Goal: Transaction & Acquisition: Purchase product/service

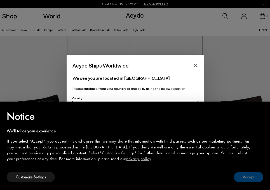
click at [250, 174] on button "Accept" at bounding box center [248, 177] width 29 height 10
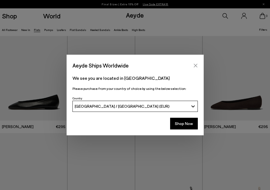
click at [198, 66] on button "Close" at bounding box center [195, 65] width 8 height 8
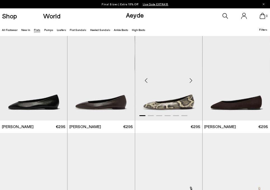
click at [193, 81] on div "Next slide" at bounding box center [190, 80] width 17 height 17
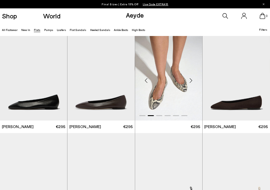
click at [193, 81] on div "Next slide" at bounding box center [190, 80] width 17 height 17
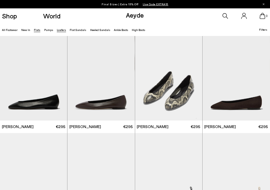
click at [60, 29] on link "Loafers" at bounding box center [61, 29] width 9 height 3
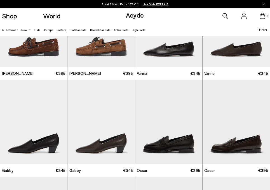
scroll to position [444, 0]
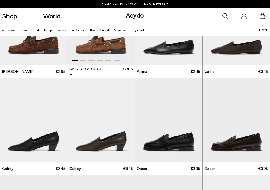
click at [103, 47] on img "1 / 6" at bounding box center [100, 23] width 67 height 85
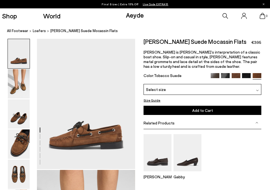
scroll to position [3, 0]
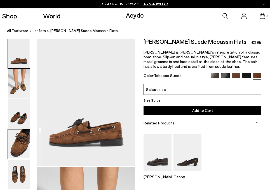
click at [25, 134] on img at bounding box center [19, 144] width 22 height 29
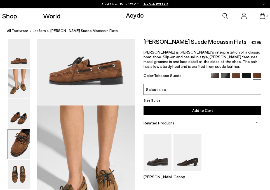
scroll to position [395, 0]
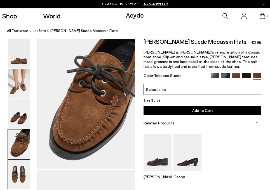
click at [16, 162] on img at bounding box center [19, 174] width 22 height 29
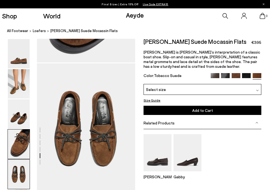
scroll to position [526, 0]
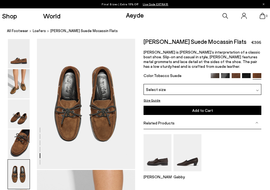
click at [215, 73] on img at bounding box center [214, 77] width 9 height 9
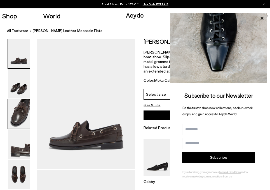
click at [17, 115] on img at bounding box center [19, 113] width 22 height 29
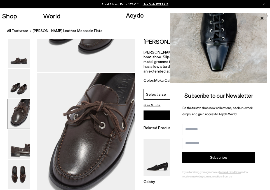
scroll to position [263, 0]
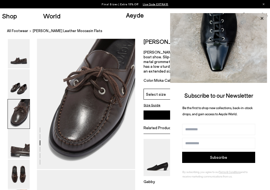
click at [262, 18] on icon at bounding box center [261, 18] width 7 height 7
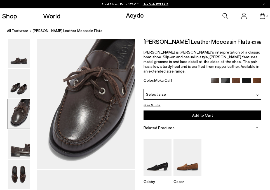
click at [226, 78] on img at bounding box center [225, 82] width 9 height 9
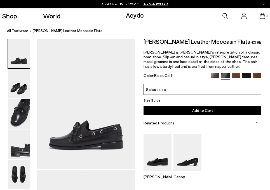
click at [235, 76] on img at bounding box center [235, 77] width 9 height 9
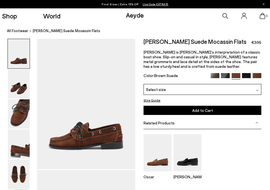
click at [246, 75] on img at bounding box center [246, 77] width 9 height 9
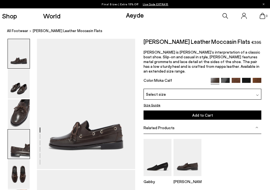
click at [23, 146] on img at bounding box center [19, 144] width 22 height 29
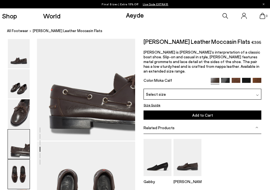
click at [18, 170] on img at bounding box center [19, 174] width 22 height 29
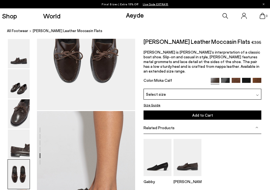
scroll to position [568, 0]
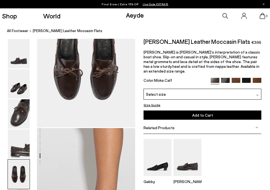
click at [174, 89] on div "Select size" at bounding box center [202, 94] width 118 height 11
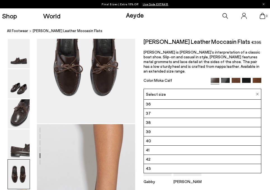
scroll to position [570, 0]
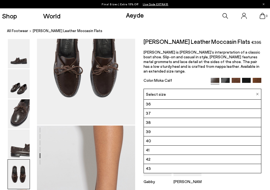
click at [162, 157] on li "42" at bounding box center [202, 159] width 117 height 9
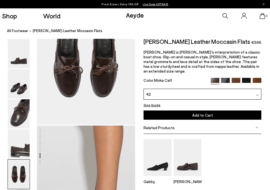
click at [174, 111] on button "Add to Cart Select a Size First" at bounding box center [202, 115] width 118 height 9
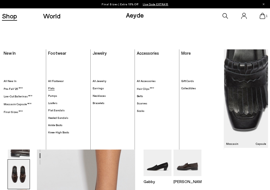
click at [56, 87] on link "Flats" at bounding box center [68, 89] width 40 height 4
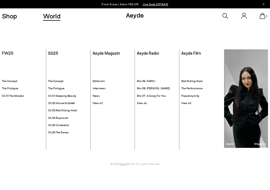
scroll to position [2277, 0]
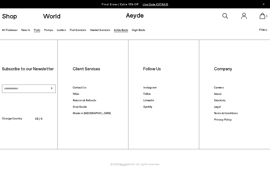
click at [114, 30] on link "Ankle Boots" at bounding box center [121, 29] width 14 height 3
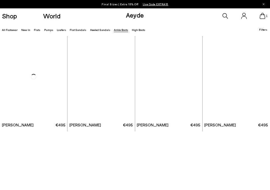
scroll to position [778, 0]
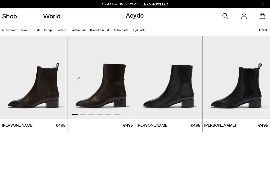
click at [103, 102] on img "1 / 6" at bounding box center [100, 77] width 67 height 85
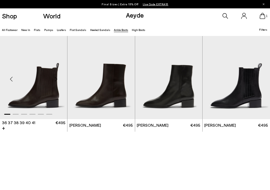
click at [32, 77] on img "1 / 6" at bounding box center [33, 77] width 67 height 85
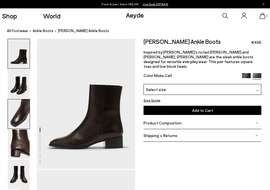
click at [19, 112] on img at bounding box center [19, 113] width 22 height 29
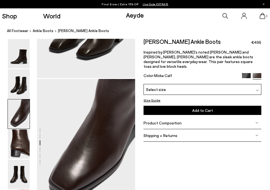
scroll to position [263, 0]
